Goal: Task Accomplishment & Management: Manage account settings

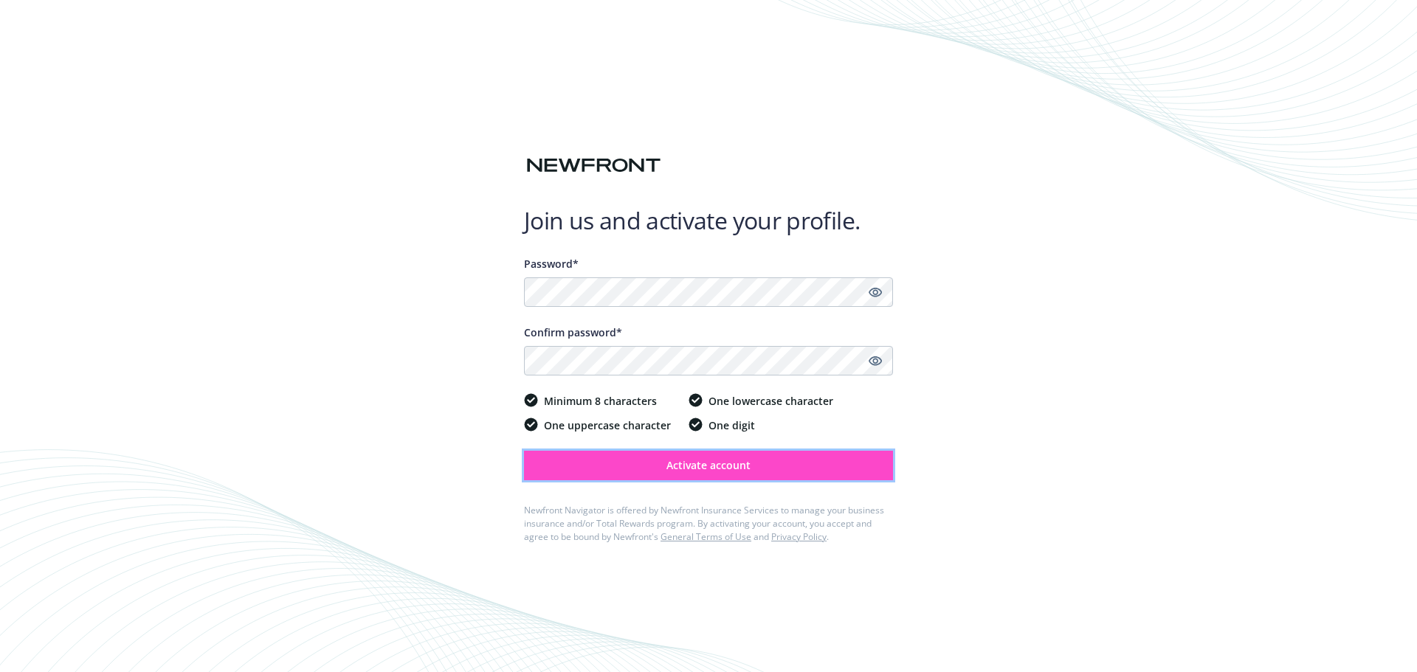
click at [715, 461] on span "Activate account" at bounding box center [708, 465] width 84 height 14
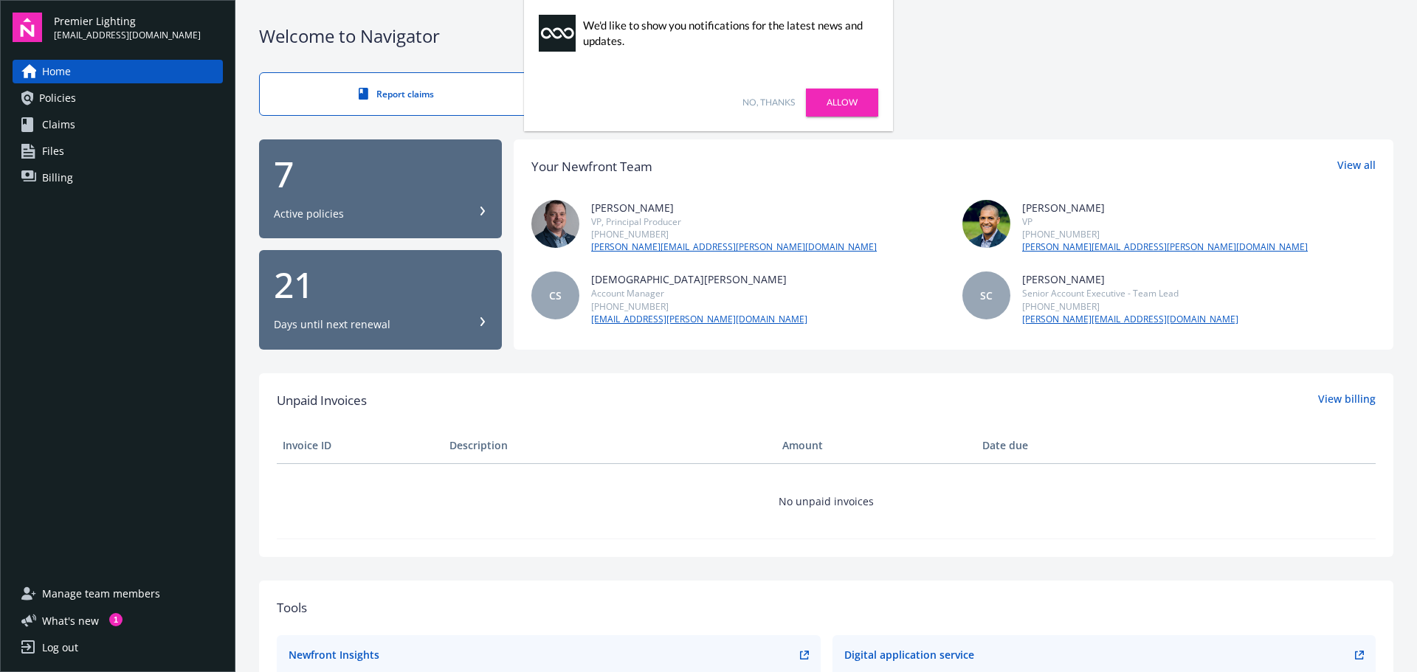
click at [847, 99] on link "Allow" at bounding box center [842, 103] width 72 height 28
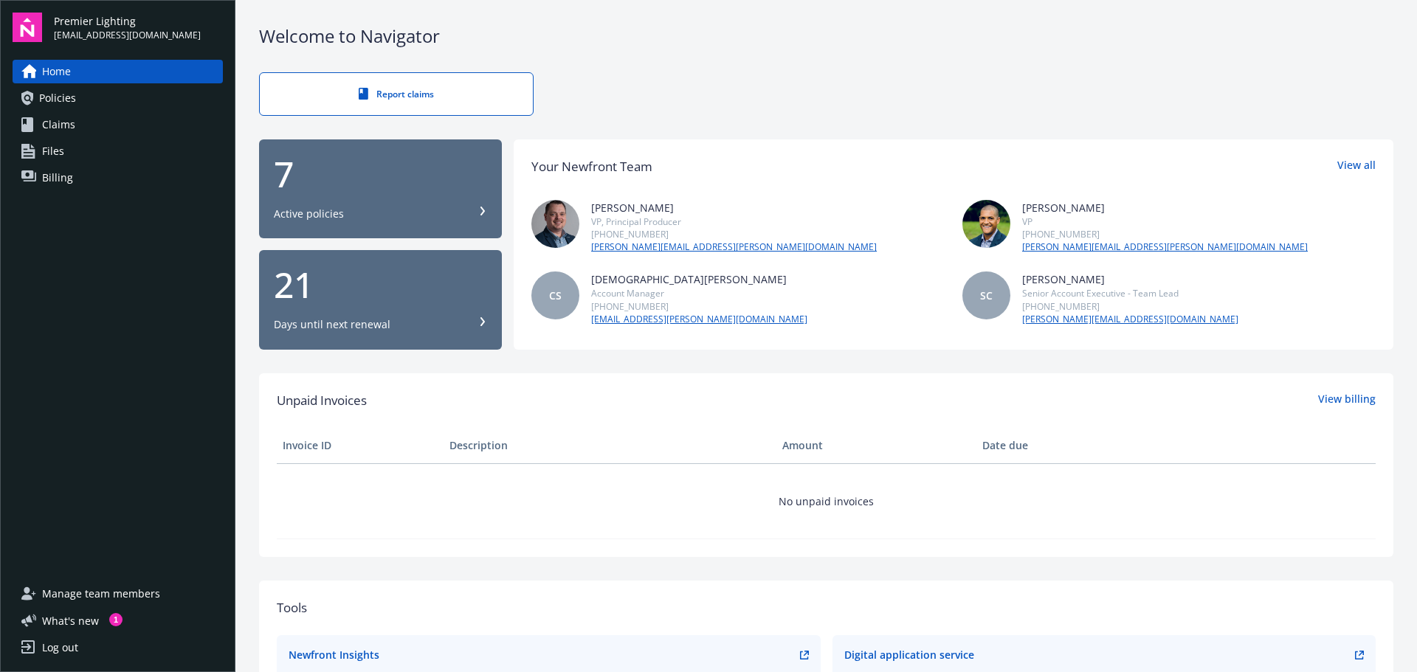
click at [58, 148] on span "Files" at bounding box center [53, 151] width 22 height 24
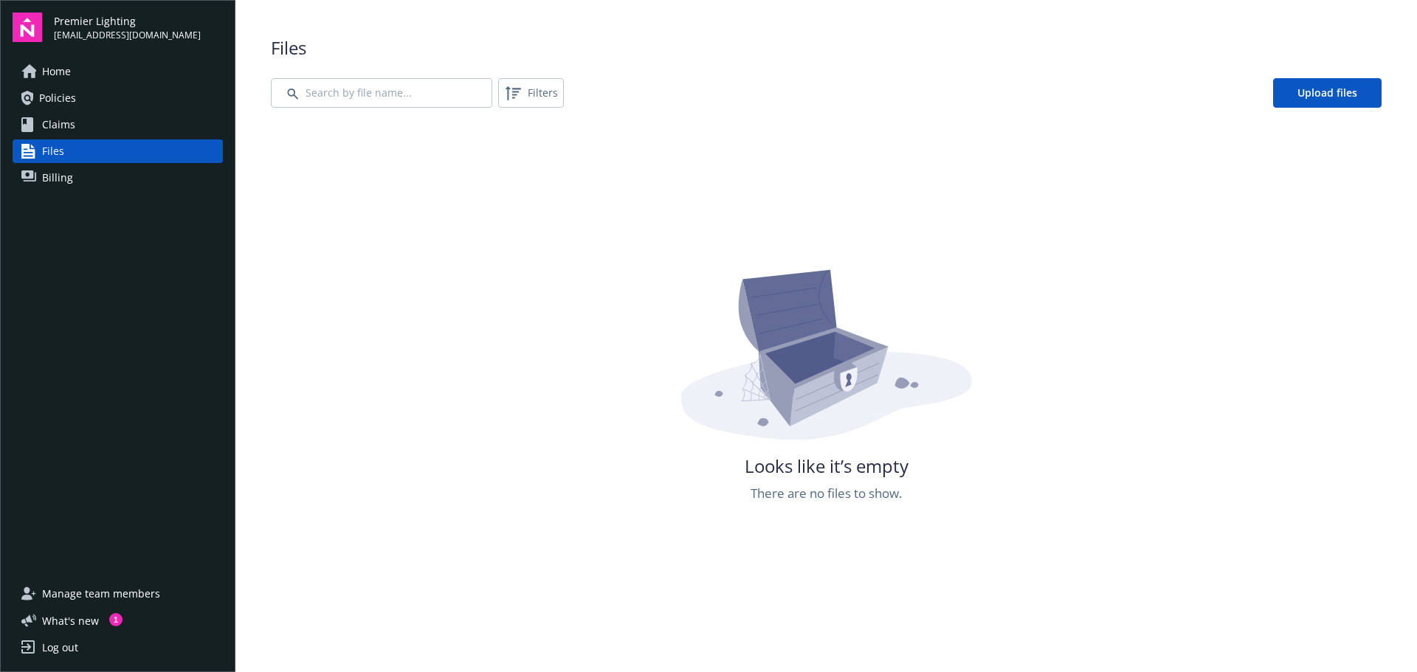
click at [101, 176] on link "Billing" at bounding box center [118, 178] width 210 height 24
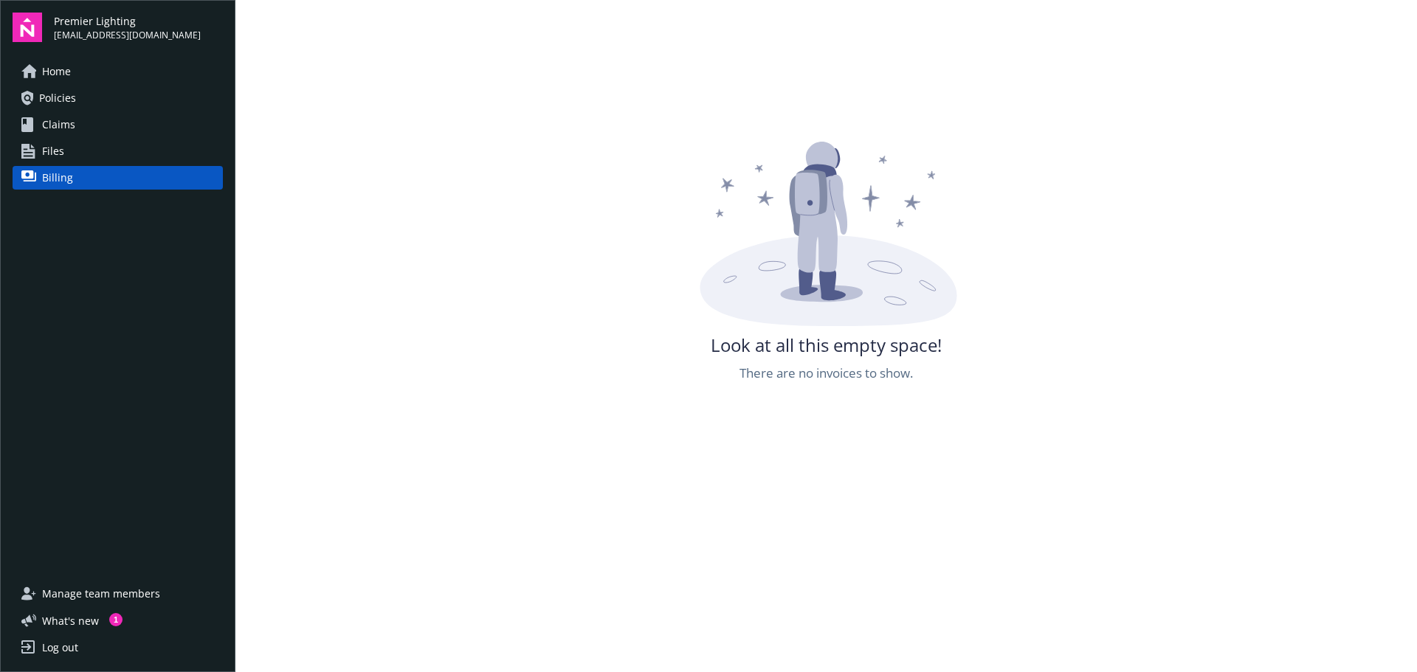
click at [106, 98] on link "Policies" at bounding box center [118, 98] width 210 height 24
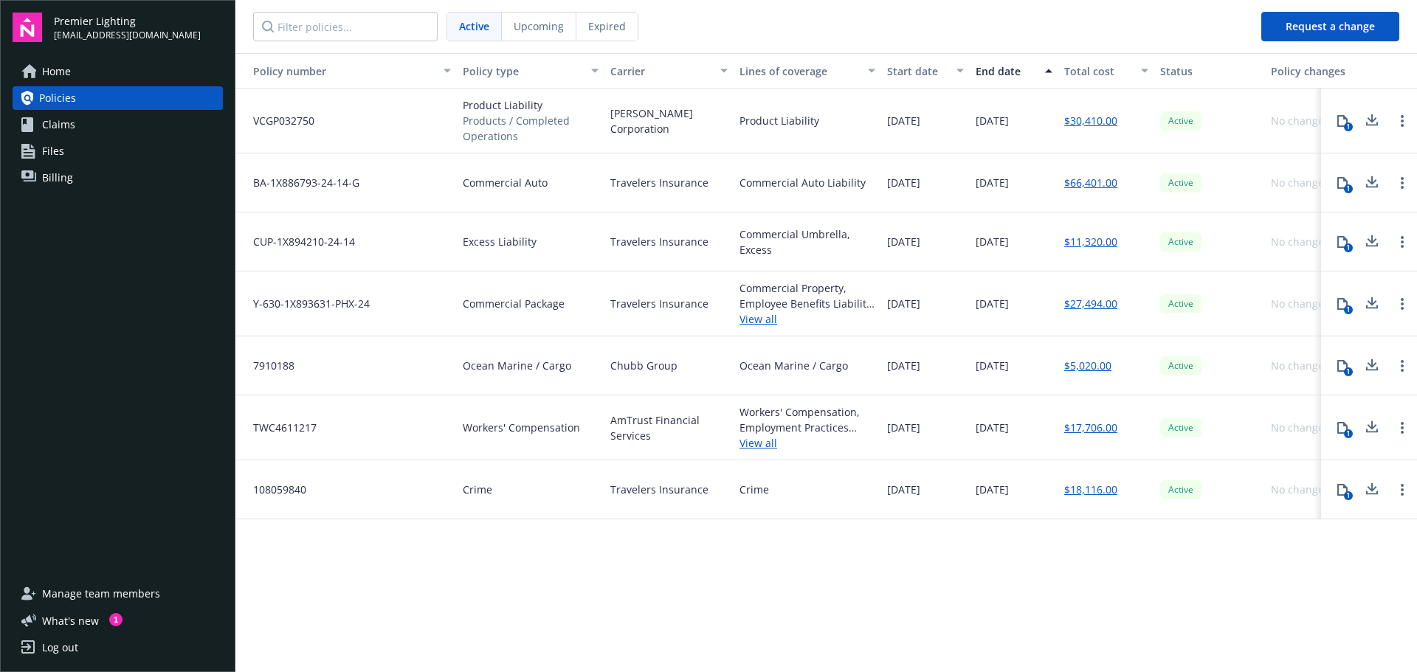
click at [79, 124] on link "Claims" at bounding box center [118, 125] width 210 height 24
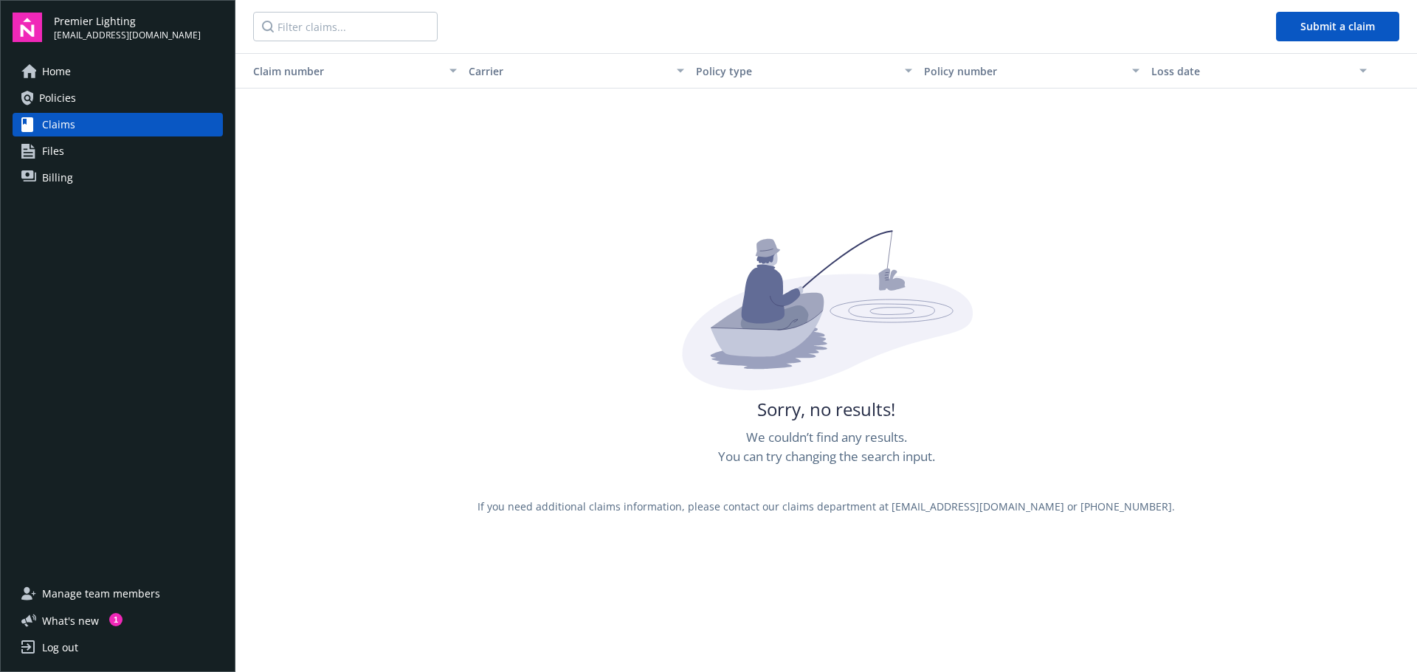
click at [74, 70] on link "Home" at bounding box center [118, 72] width 210 height 24
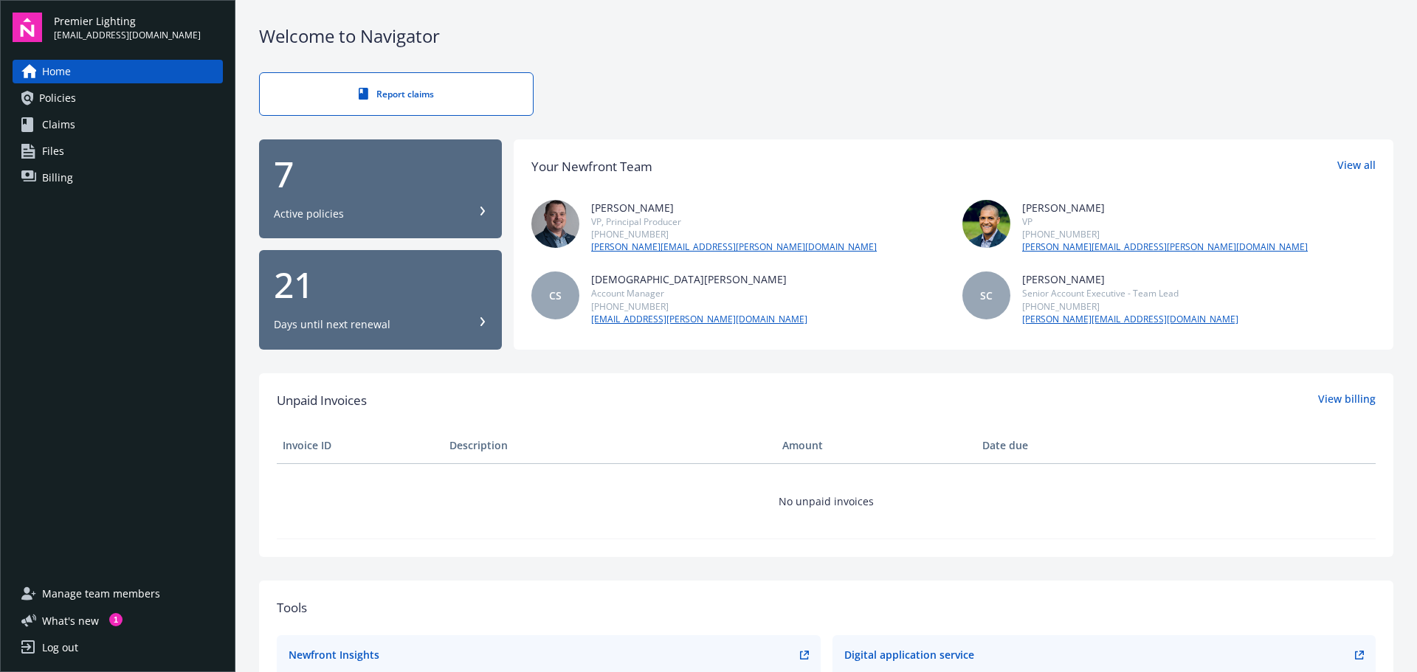
click at [63, 152] on span "Files" at bounding box center [53, 151] width 22 height 24
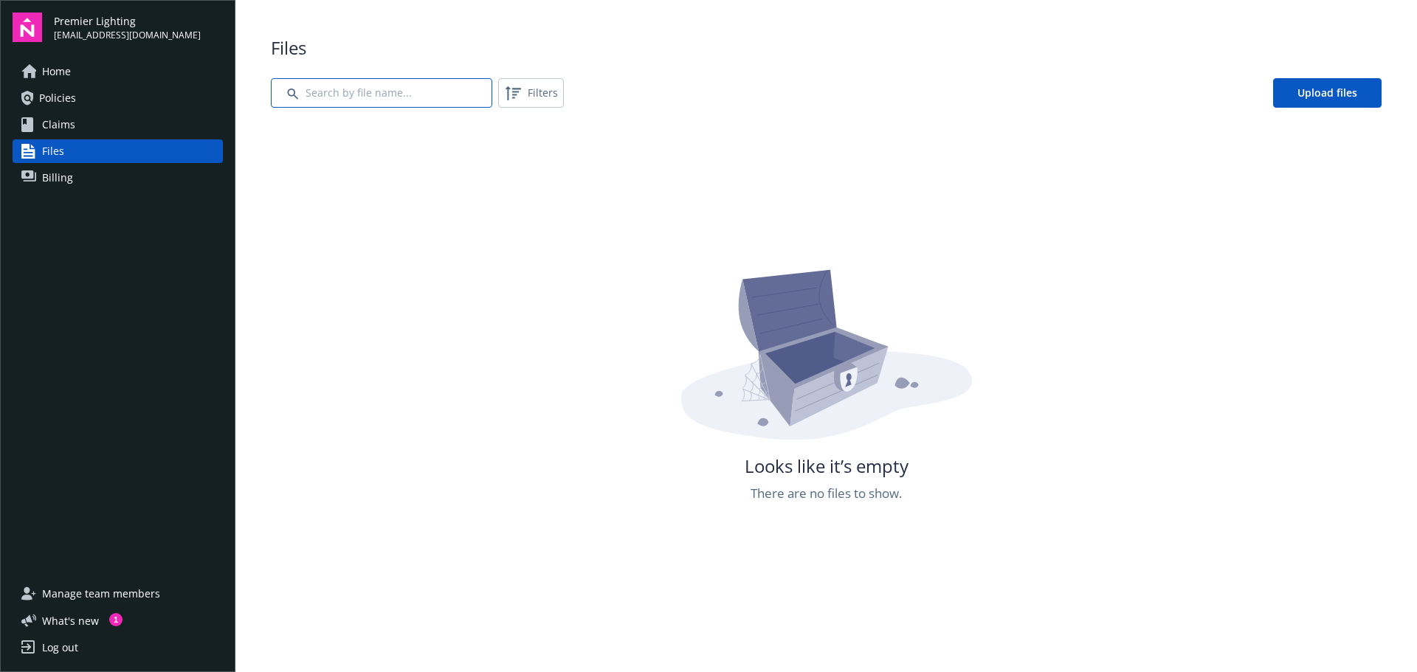
click at [317, 92] on input "Search by file name..." at bounding box center [381, 93] width 221 height 30
click at [88, 69] on link "Home" at bounding box center [118, 72] width 210 height 24
